Goal: Register for event/course

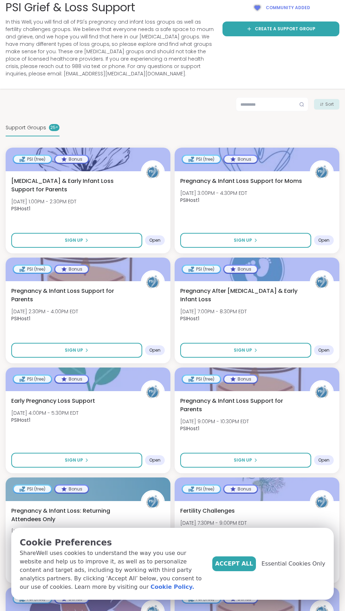
click at [44, 237] on button "Sign Up" at bounding box center [76, 240] width 131 height 15
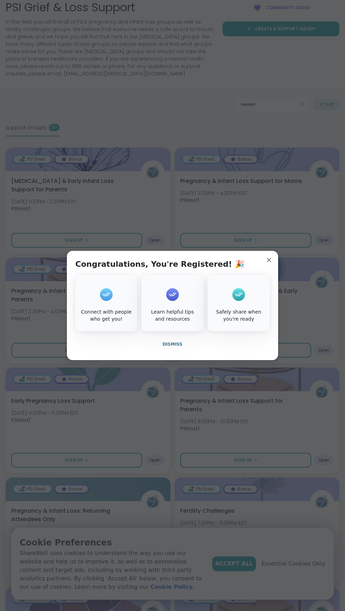
click at [150, 347] on button "Dismiss" at bounding box center [172, 344] width 194 height 15
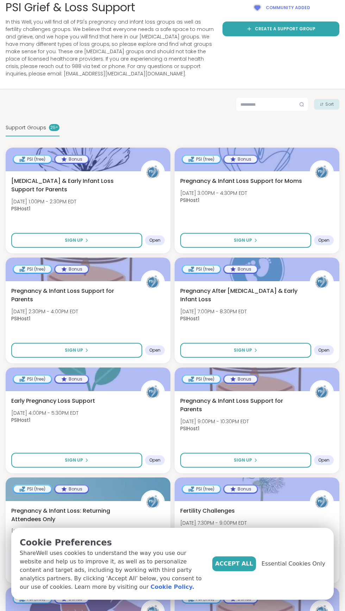
click at [86, 240] on icon at bounding box center [86, 240] width 1 height 3
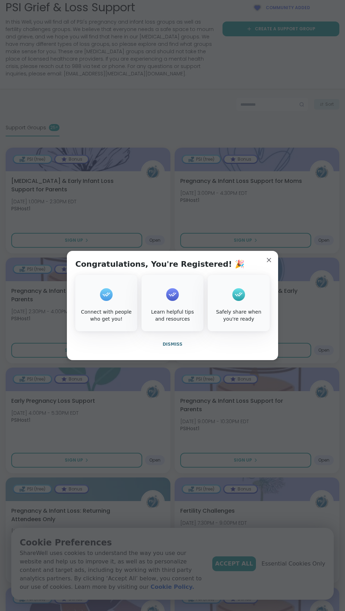
click at [162, 349] on button "Dismiss" at bounding box center [172, 344] width 194 height 15
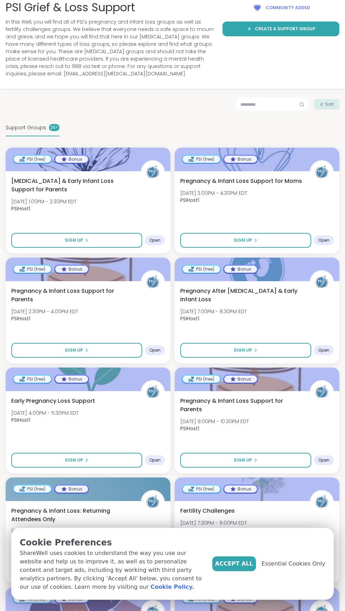
click at [215, 260] on div at bounding box center [257, 269] width 165 height 24
click at [224, 242] on button "Sign Up" at bounding box center [245, 240] width 131 height 15
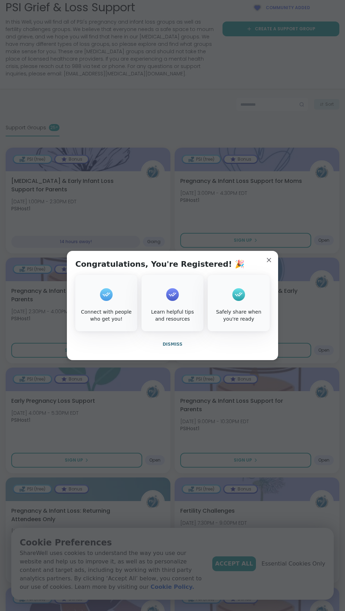
click at [165, 347] on span "Dismiss" at bounding box center [173, 344] width 20 height 6
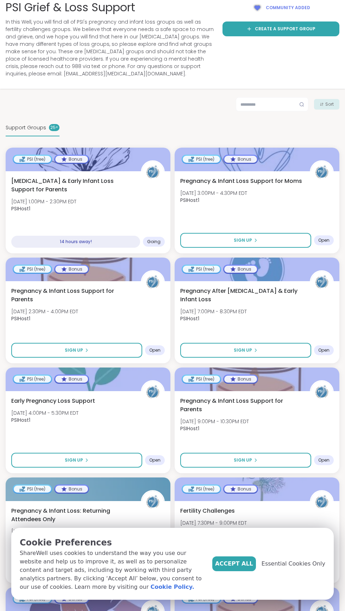
click at [86, 350] on icon at bounding box center [86, 350] width 1 height 3
